Goal: Navigation & Orientation: Find specific page/section

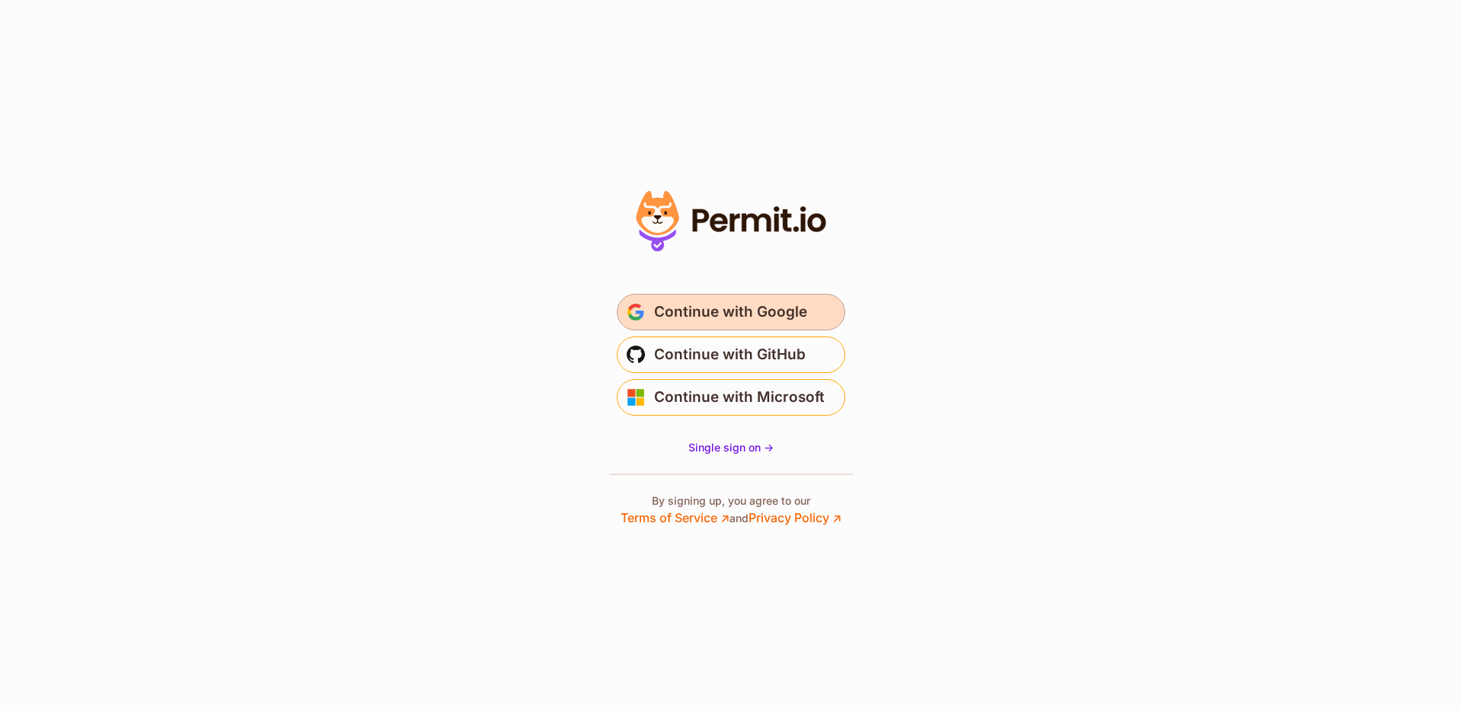
click at [756, 305] on span "Continue with Google" at bounding box center [730, 312] width 153 height 24
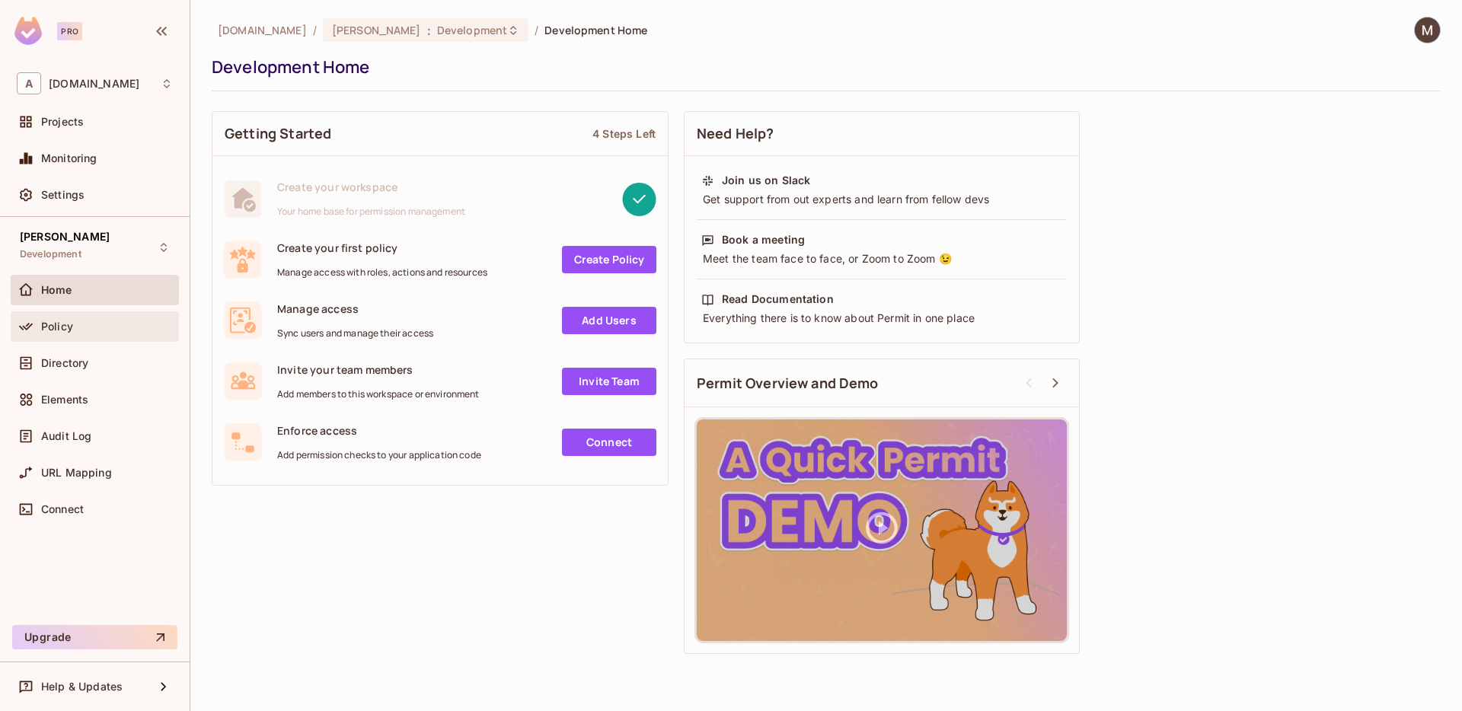
click at [53, 336] on div "Policy" at bounding box center [95, 326] width 168 height 30
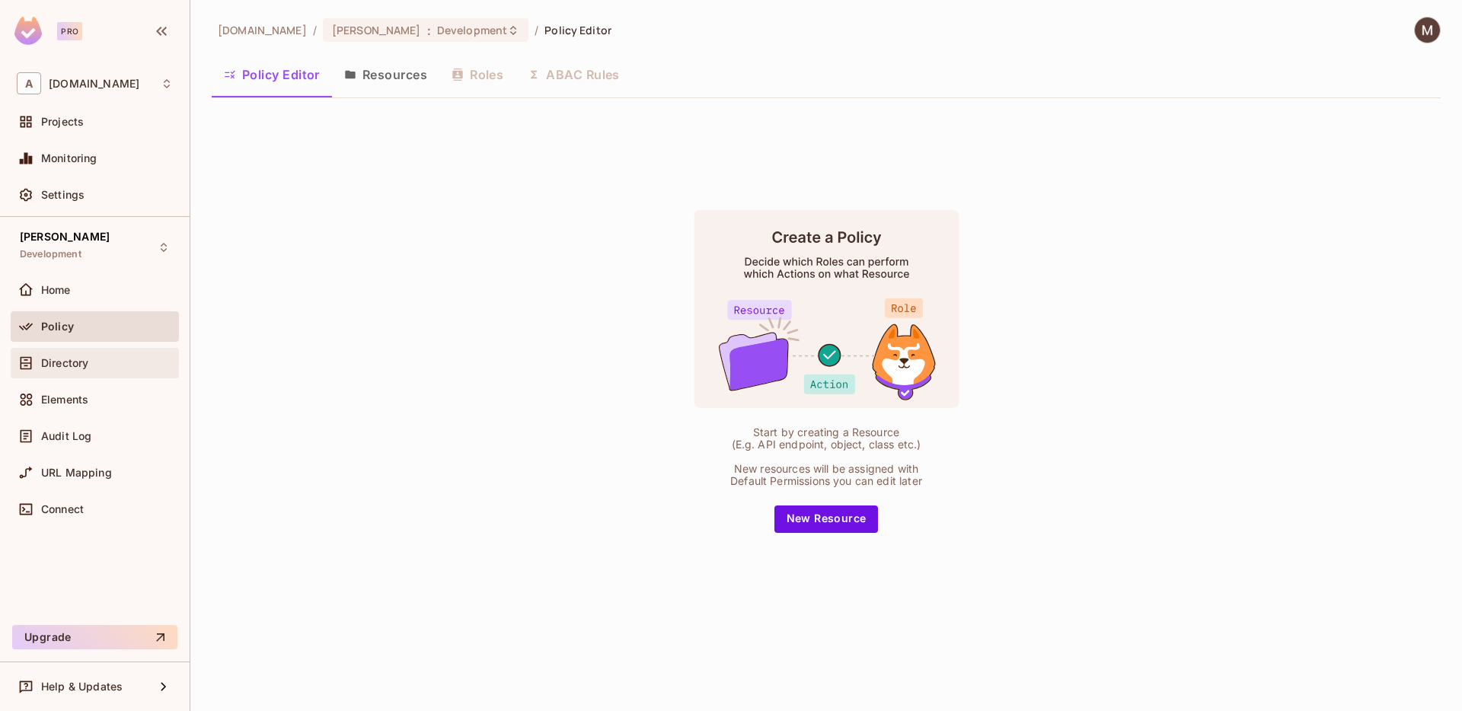
click at [65, 375] on div "Directory" at bounding box center [95, 363] width 168 height 30
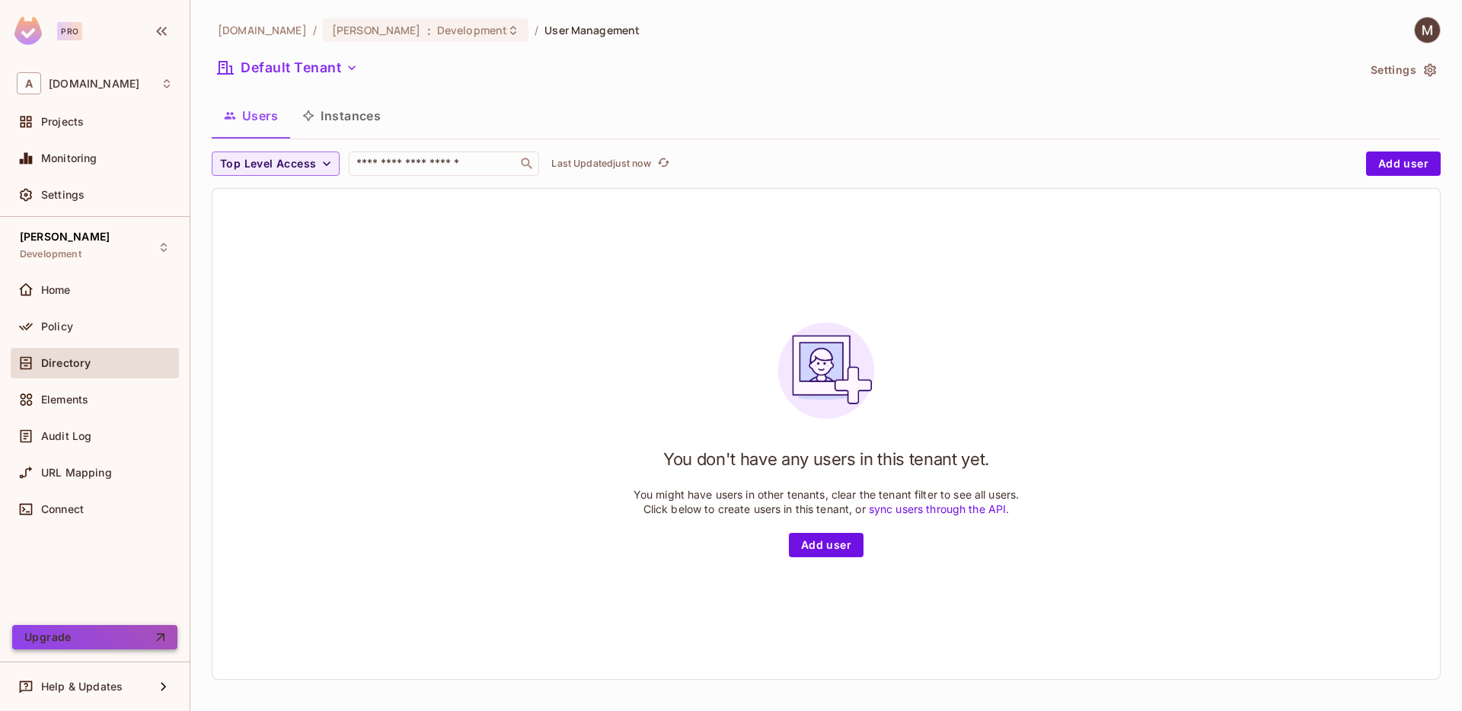
click at [150, 631] on button "Upgrade" at bounding box center [94, 637] width 165 height 24
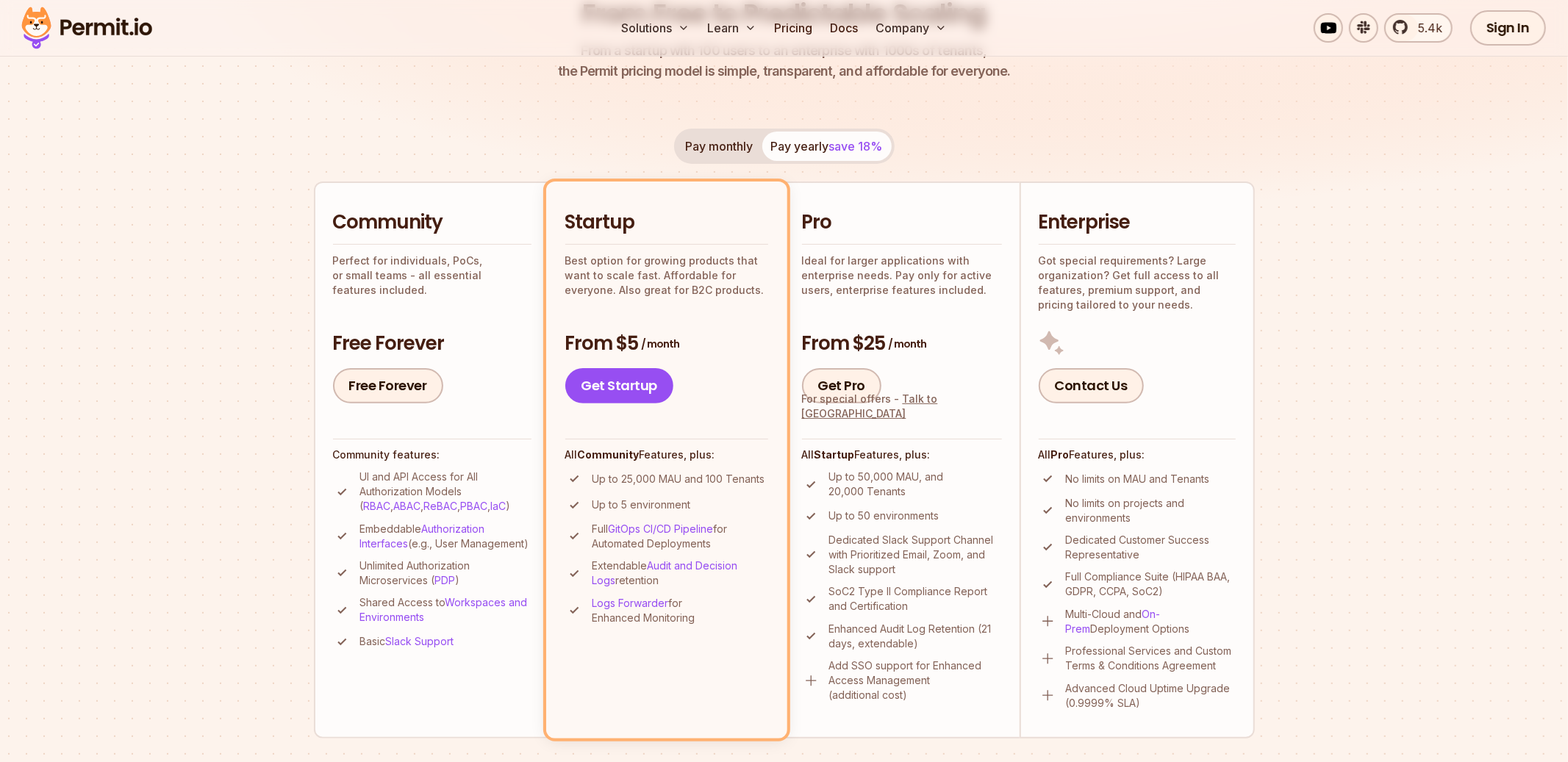
scroll to position [223, 0]
